Goal: Use online tool/utility: Use online tool/utility

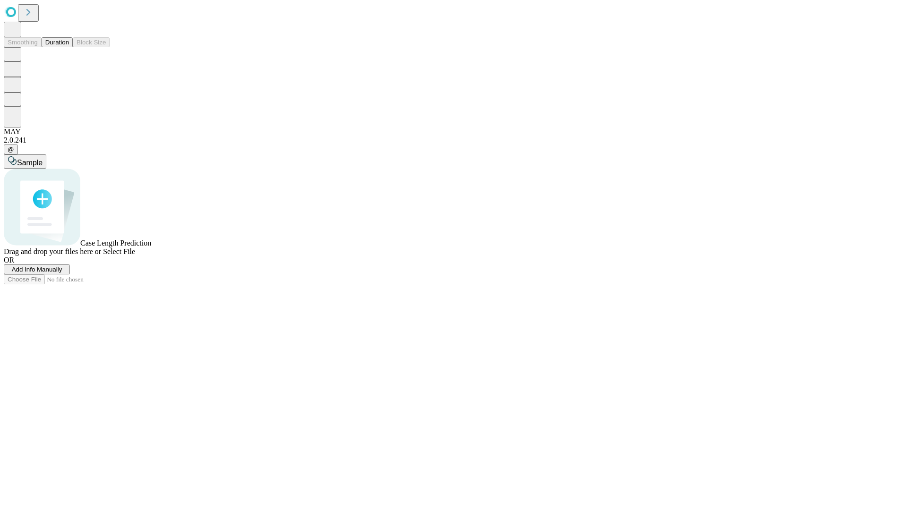
click at [69, 47] on button "Duration" at bounding box center [57, 42] width 31 height 10
click at [135, 256] on span "Select File" at bounding box center [119, 252] width 32 height 8
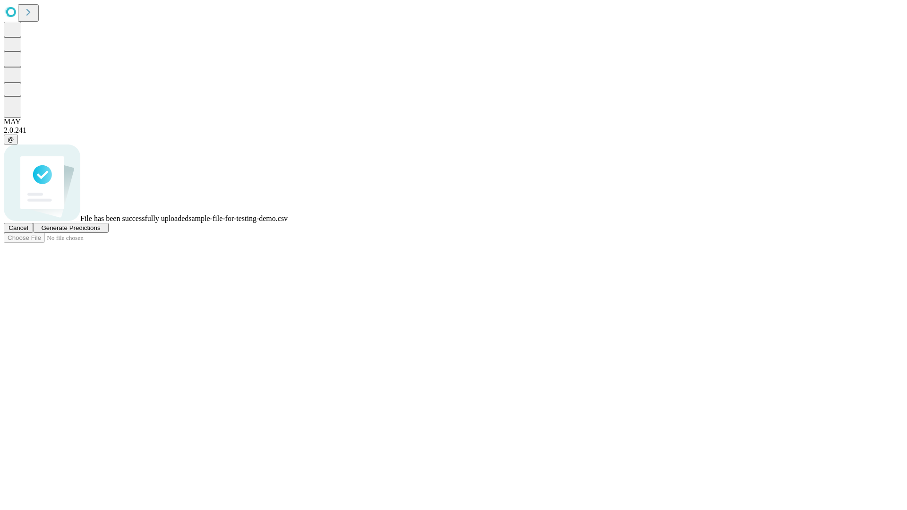
click at [100, 232] on span "Generate Predictions" at bounding box center [70, 227] width 59 height 7
